Goal: Information Seeking & Learning: Learn about a topic

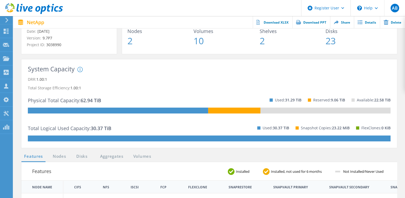
scroll to position [54, 0]
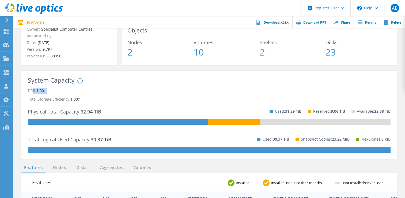
drag, startPoint x: 33, startPoint y: 88, endPoint x: 56, endPoint y: 88, distance: 22.7
click at [56, 88] on p "DRR: 1.00:1" at bounding box center [209, 90] width 363 height 9
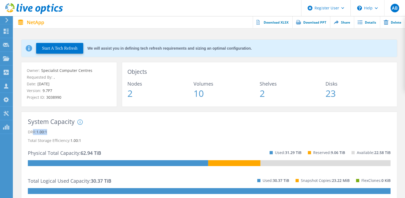
scroll to position [0, 0]
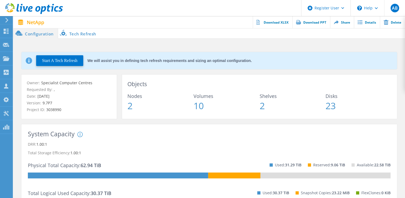
click at [85, 32] on li "Tech Refresh" at bounding box center [79, 33] width 42 height 11
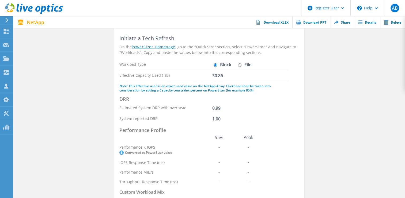
scroll to position [54, 0]
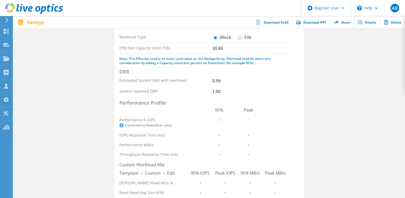
drag, startPoint x: 202, startPoint y: 112, endPoint x: 206, endPoint y: 115, distance: 4.8
click at [206, 115] on table "95% Peak Performance K IOPS Converted to PowerSizer value - - IOPS Response Tim…" at bounding box center [191, 132] width 144 height 54
click at [254, 152] on td "-" at bounding box center [248, 154] width 29 height 10
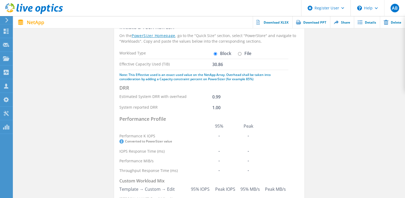
scroll to position [0, 0]
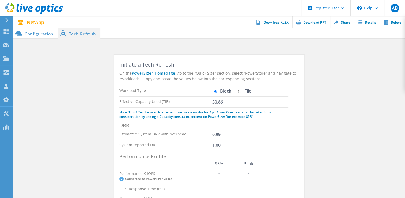
click at [37, 33] on li "Configuration" at bounding box center [35, 33] width 44 height 11
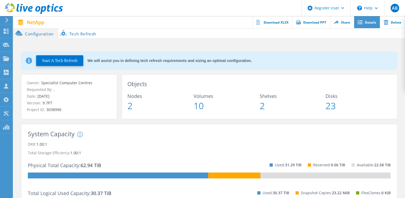
click at [366, 23] on link "Details" at bounding box center [367, 22] width 26 height 12
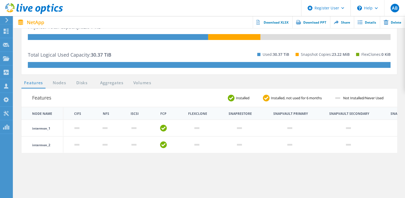
scroll to position [161, 0]
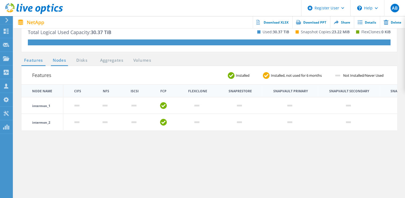
click at [60, 59] on link "Nodes" at bounding box center [59, 60] width 17 height 7
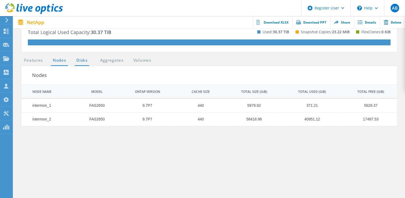
click at [85, 62] on link "Disks" at bounding box center [82, 60] width 14 height 7
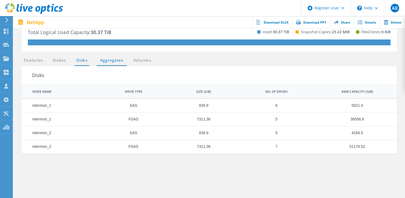
click at [104, 60] on link "Aggregates" at bounding box center [112, 60] width 30 height 7
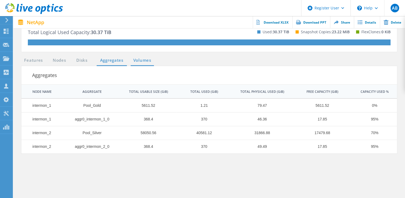
click at [146, 59] on link "Volumes" at bounding box center [142, 60] width 23 height 7
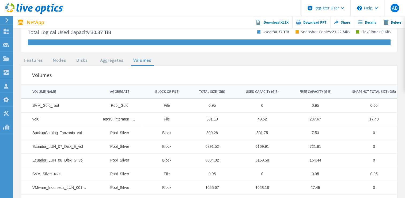
click at [236, 176] on td "0" at bounding box center [260, 174] width 54 height 14
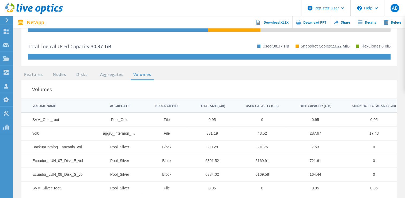
scroll to position [116, 0]
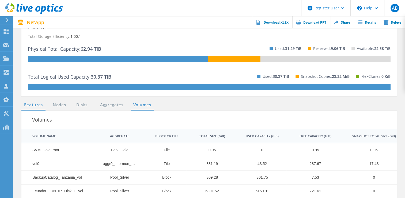
click at [37, 105] on link "Features" at bounding box center [33, 104] width 24 height 7
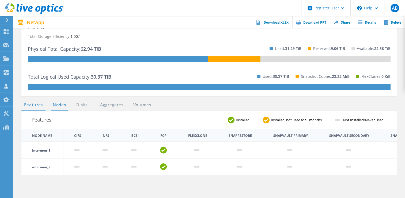
click at [60, 105] on link "Nodes" at bounding box center [59, 104] width 17 height 7
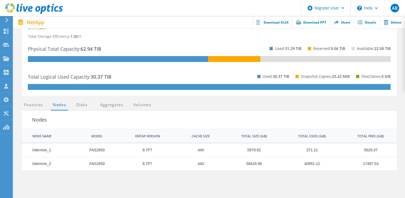
click at [76, 110] on ul "Features Nodes Disks Aggregates Volumes" at bounding box center [88, 105] width 138 height 9
click at [77, 98] on div "System Capacity System DRR represents DRR w/o SnapShots and FlexClones for newe…" at bounding box center [209, 55] width 386 height 94
click at [79, 103] on link "Disks" at bounding box center [82, 104] width 14 height 7
